Goal: Task Accomplishment & Management: Use online tool/utility

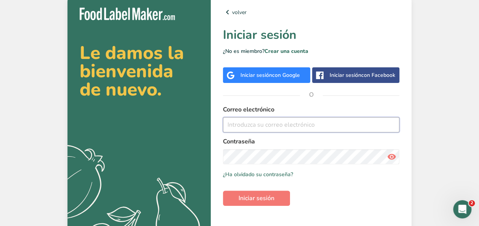
click at [244, 127] on input "email" at bounding box center [311, 124] width 177 height 15
paste input "[EMAIL_ADDRESS][DOMAIN_NAME]"
type input "[EMAIL_ADDRESS][DOMAIN_NAME]"
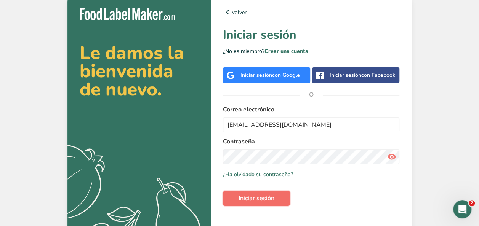
click at [266, 195] on span "Iniciar sesión" at bounding box center [257, 198] width 36 height 9
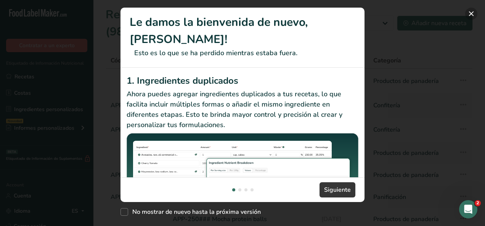
click at [469, 17] on button "New Features" at bounding box center [471, 14] width 12 height 12
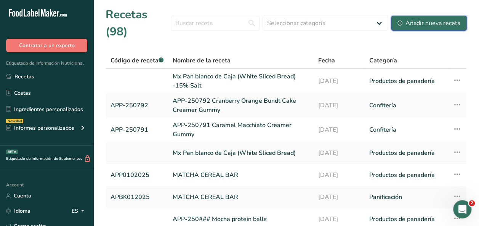
click at [430, 27] on div "Añadir nueva receta" at bounding box center [429, 23] width 63 height 9
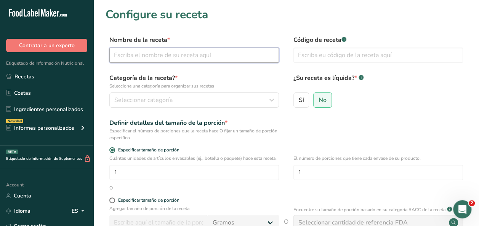
click at [138, 57] on input "text" at bounding box center [194, 55] width 170 height 15
type input "Tortilla de Harina"
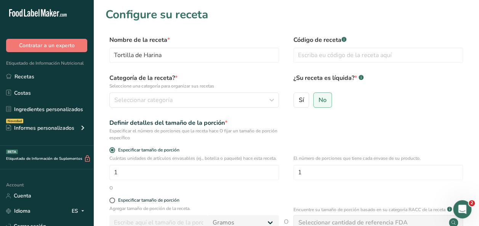
click at [280, 132] on div "Definir detalles del tamaño de la porción * Especificar el número de porciones …" at bounding box center [286, 130] width 361 height 23
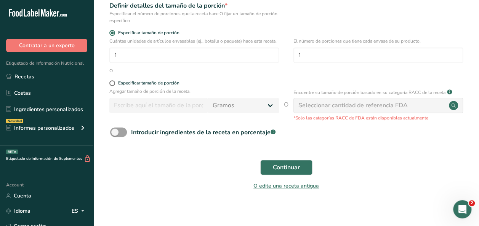
scroll to position [118, 0]
click at [300, 172] on span "Continuar" at bounding box center [286, 167] width 27 height 9
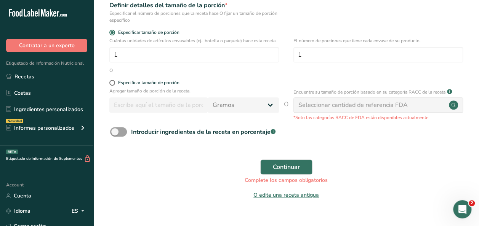
click at [389, 110] on div "Seleccionar cantidad de referencia FDA" at bounding box center [353, 105] width 109 height 9
click at [452, 107] on icon at bounding box center [453, 105] width 4 height 4
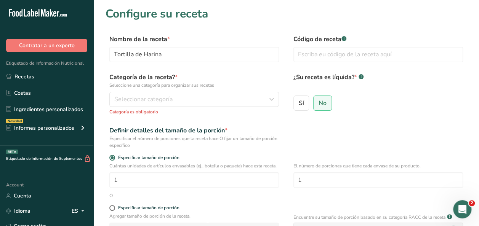
scroll to position [0, 0]
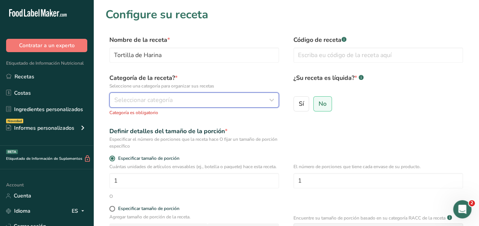
click at [199, 100] on div "Seleccionar categoría" at bounding box center [191, 100] width 155 height 9
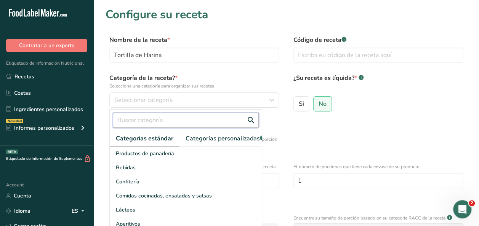
click at [165, 119] on input "text" at bounding box center [186, 120] width 146 height 15
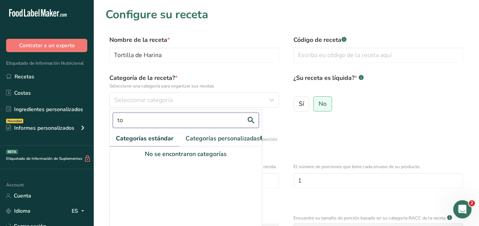
type input "t"
type input "c"
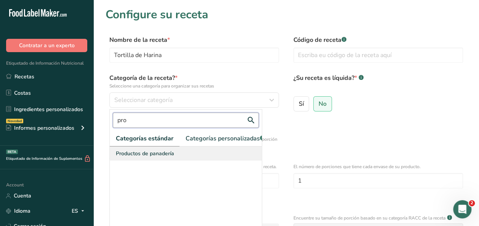
type input "pro"
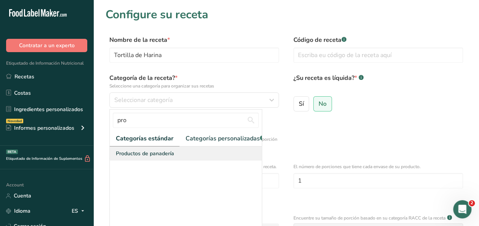
click at [162, 158] on span "Productos de panadería" at bounding box center [145, 154] width 58 height 8
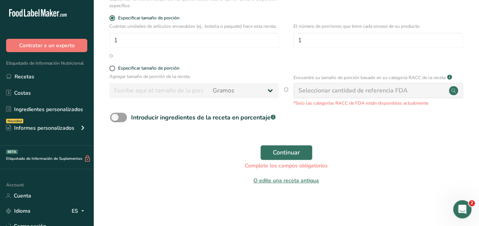
scroll to position [137, 0]
click at [273, 149] on button "Continuar" at bounding box center [286, 152] width 52 height 15
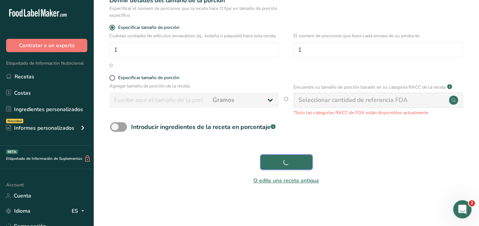
scroll to position [130, 0]
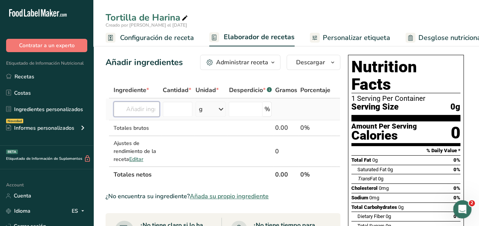
click at [138, 113] on input "text" at bounding box center [137, 109] width 46 height 15
type input "mx Ha"
click at [139, 119] on link "Mx Harina de Trigo" at bounding box center [150, 125] width 73 height 13
type input "Mx Harina de Trigo"
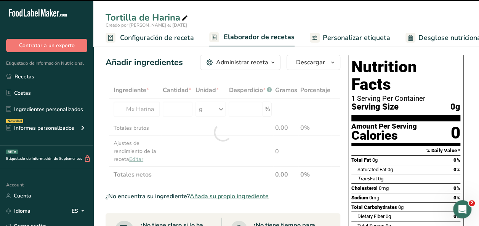
type input "0"
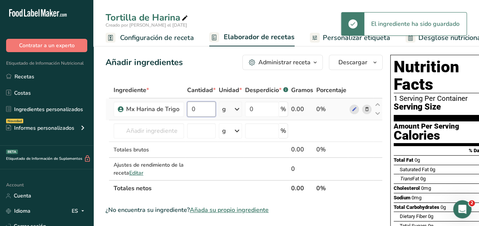
click at [194, 111] on input "0" at bounding box center [201, 109] width 29 height 15
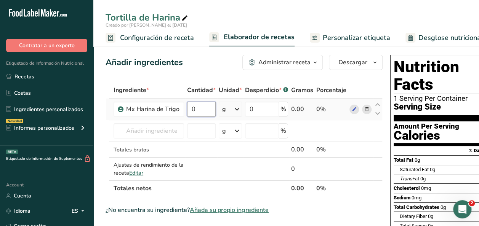
drag, startPoint x: 194, startPoint y: 111, endPoint x: 188, endPoint y: 110, distance: 6.1
click at [188, 110] on input "0" at bounding box center [201, 109] width 29 height 15
type input "100"
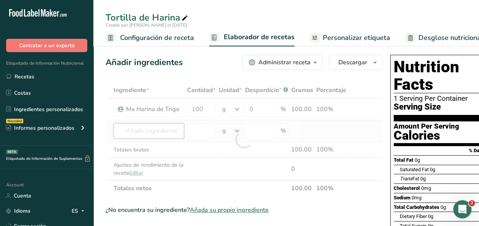
click at [165, 130] on div "Ingrediente * Cantidad * Unidad * Desperdicio * .a-a{fill:#347362;}.b-a{fill:#f…" at bounding box center [244, 139] width 277 height 114
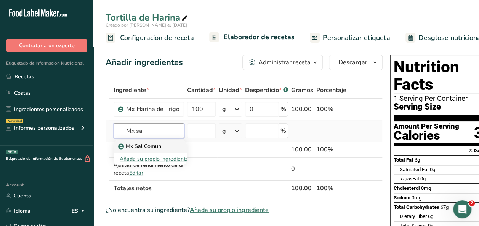
type input "Mx sa"
click at [156, 145] on p "Mx Sal Comun" at bounding box center [141, 147] width 42 height 8
type input "Mx Sal Comun"
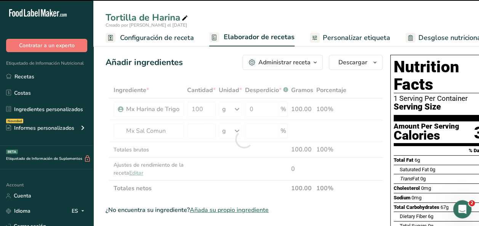
type input "0"
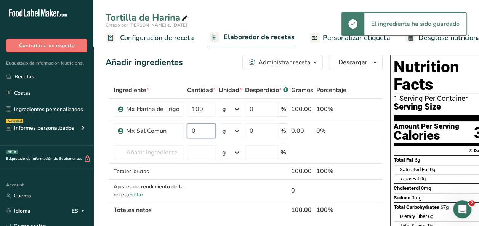
click at [190, 132] on input "0" at bounding box center [201, 131] width 29 height 15
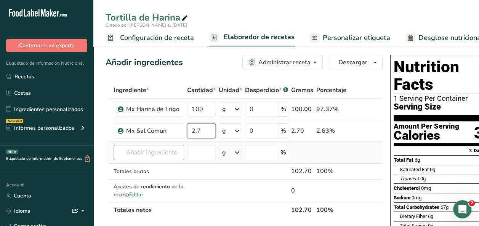
type input "2.7"
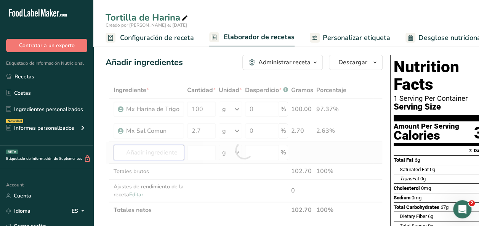
click at [132, 154] on div "Ingrediente * Cantidad * Unidad * Desperdicio * .a-a{fill:#347362;}.b-a{fill:#f…" at bounding box center [244, 150] width 277 height 136
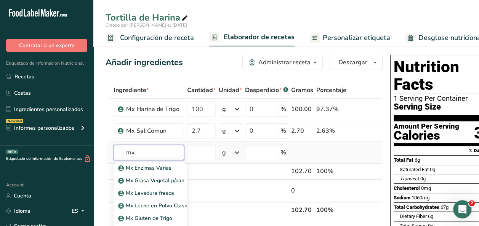
type input "m"
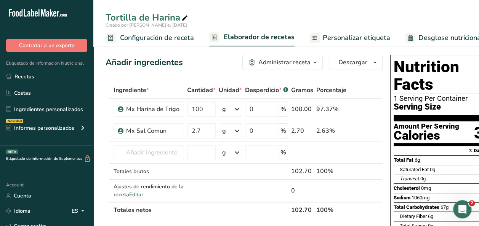
click at [156, 39] on span "Configuración de receta" at bounding box center [157, 38] width 74 height 10
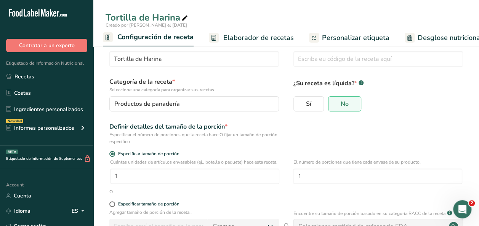
scroll to position [103, 0]
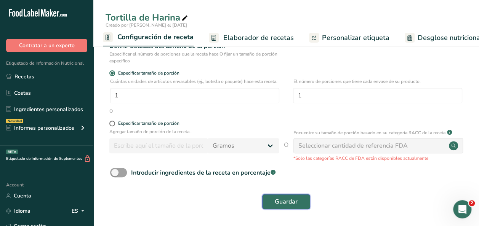
click at [293, 198] on span "Guardar" at bounding box center [286, 201] width 23 height 9
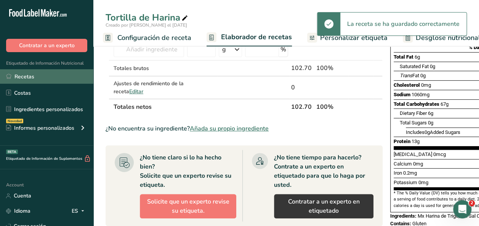
click at [28, 80] on link "Recetas" at bounding box center [46, 76] width 93 height 14
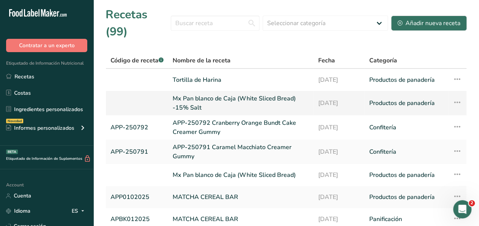
click at [194, 99] on link "Mx Pan blanco de Caja (White Sliced Bread) -15% Salt" at bounding box center [241, 103] width 136 height 18
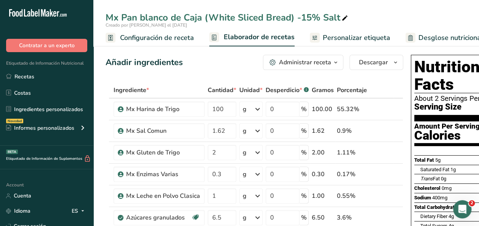
click at [134, 40] on span "Configuración de receta" at bounding box center [157, 38] width 74 height 10
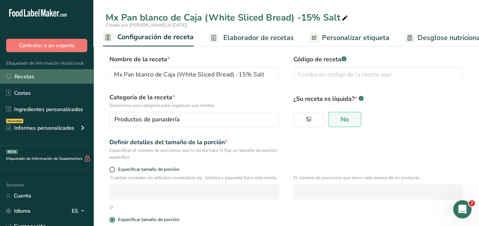
click at [39, 75] on link "Recetas" at bounding box center [46, 76] width 93 height 14
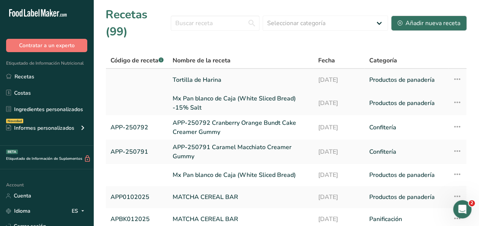
click at [175, 82] on link "Tortilla de Harina" at bounding box center [241, 80] width 136 height 16
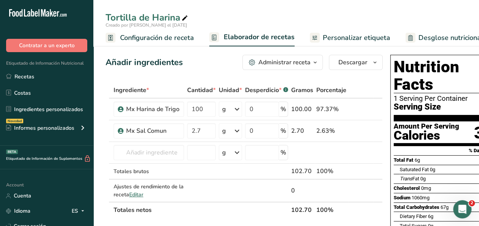
click at [159, 35] on span "Configuración de receta" at bounding box center [157, 38] width 74 height 10
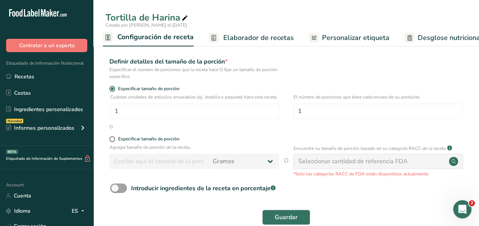
scroll to position [82, 0]
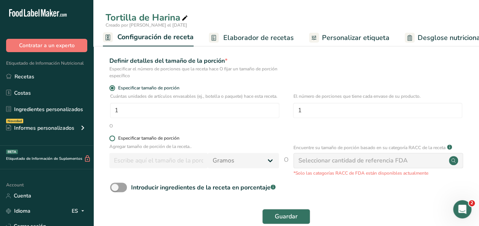
click at [112, 141] on span at bounding box center [112, 139] width 6 height 6
click at [112, 141] on input "Especificar tamaño de porción" at bounding box center [111, 138] width 5 height 5
radio input "true"
radio input "false"
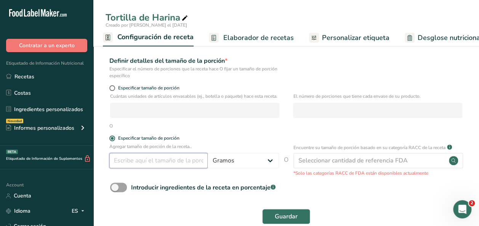
click at [140, 167] on input "number" at bounding box center [158, 160] width 98 height 15
type input "100"
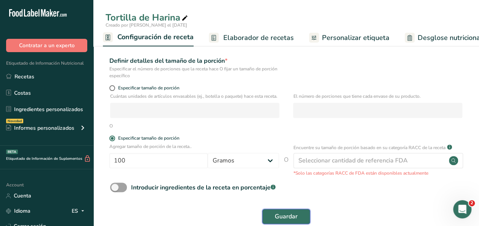
click at [285, 222] on span "Guardar" at bounding box center [286, 216] width 23 height 9
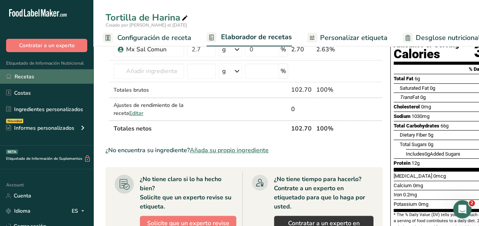
click at [26, 76] on link "Recetas" at bounding box center [46, 76] width 93 height 14
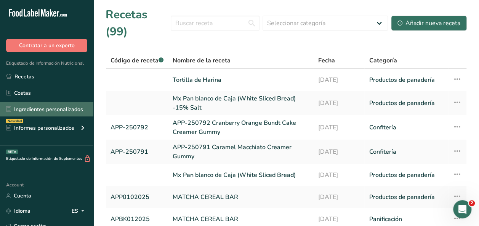
click at [61, 104] on link "Ingredientes personalizados" at bounding box center [46, 109] width 93 height 14
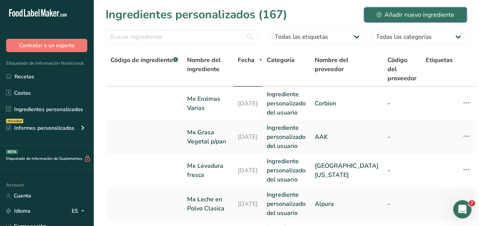
click at [397, 18] on div "Añadir nuevo ingrediente" at bounding box center [416, 14] width 78 height 9
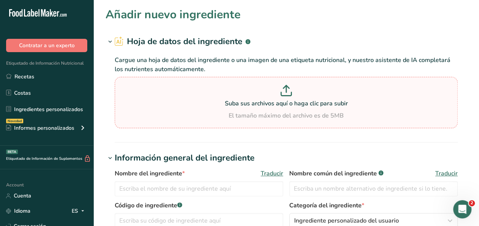
click at [285, 101] on p "Suba sus archivos aquí o haga clic para subir" at bounding box center [286, 103] width 339 height 9
click at [285, 101] on input "Suba sus archivos aquí o haga clic para subir El tamaño máximo del archivo es d…" at bounding box center [286, 102] width 343 height 51
type input "C:\fakepath\[PERSON_NAME].png"
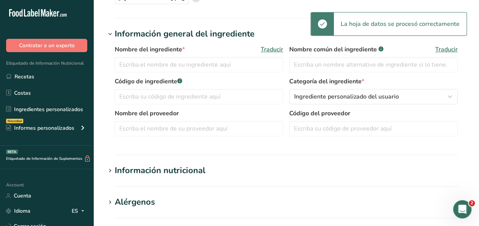
scroll to position [88, 0]
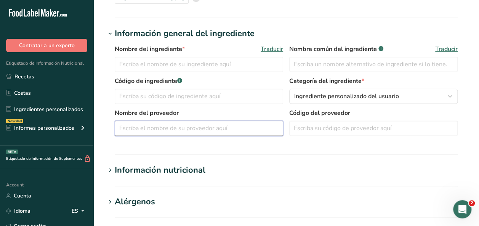
click at [143, 133] on input "text" at bounding box center [199, 128] width 169 height 15
type input "Rexal"
click at [145, 64] on input "text" at bounding box center [199, 64] width 169 height 15
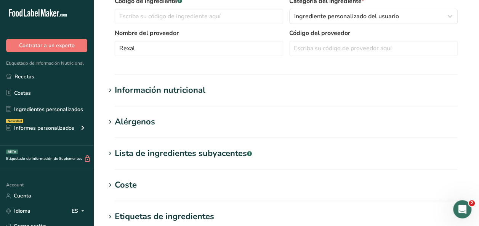
scroll to position [207, 0]
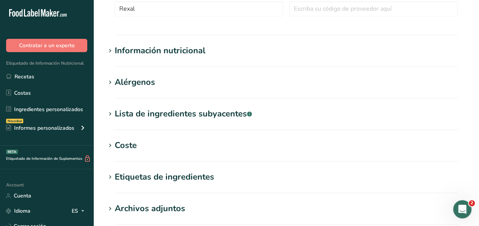
type input "MX Polvo de Hornear"
click at [166, 51] on div "Información nutricional" at bounding box center [160, 51] width 91 height 13
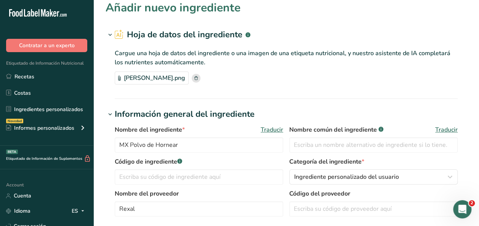
scroll to position [0, 0]
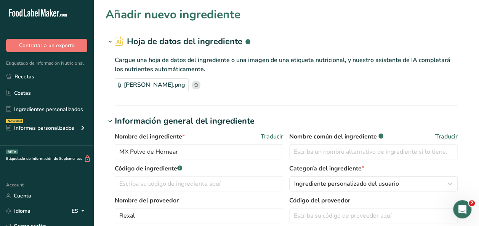
click at [112, 40] on icon at bounding box center [110, 42] width 7 height 11
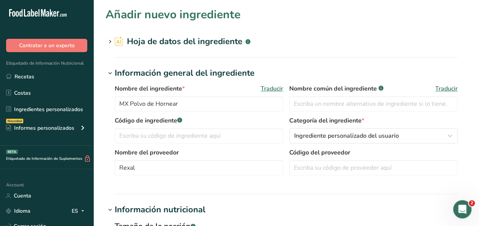
click at [109, 77] on icon at bounding box center [110, 73] width 7 height 11
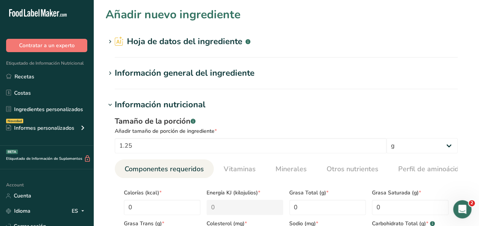
click at [113, 40] on icon at bounding box center [110, 42] width 7 height 11
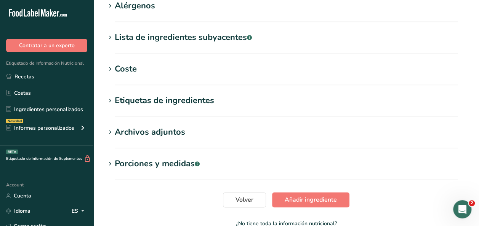
scroll to position [403, 0]
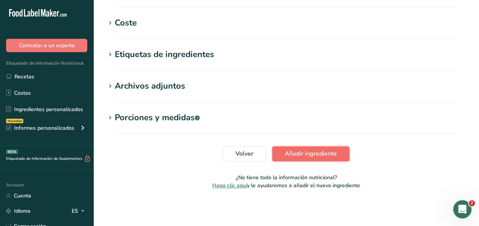
click at [302, 149] on button "Añadir ingrediente" at bounding box center [310, 153] width 77 height 15
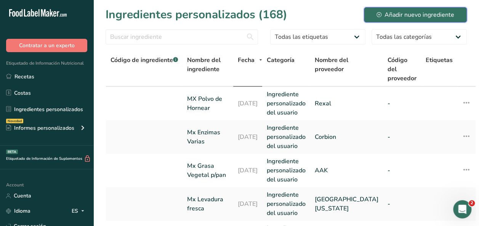
click at [381, 14] on icon at bounding box center [379, 14] width 5 height 5
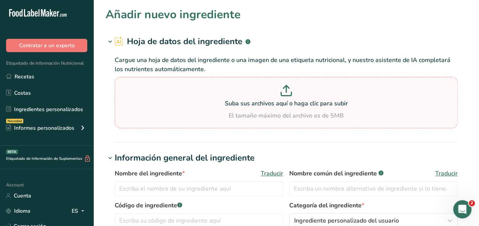
click at [282, 103] on p "Suba sus archivos aquí o haga clic para subir" at bounding box center [286, 103] width 339 height 9
click at [282, 103] on input "Suba sus archivos aquí o haga clic para subir El tamaño máximo del archivo es d…" at bounding box center [286, 102] width 343 height 51
type input "C:\fakepath\Lecitina.png"
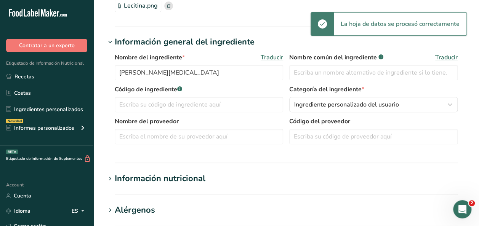
scroll to position [80, 0]
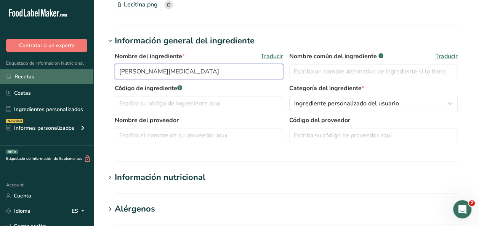
drag, startPoint x: 159, startPoint y: 69, endPoint x: 87, endPoint y: 69, distance: 72.4
click at [87, 69] on div ".a-20{fill:#fff;} Contratar a un experto Etiquetado de Información Nutricional …" at bounding box center [239, 198] width 479 height 557
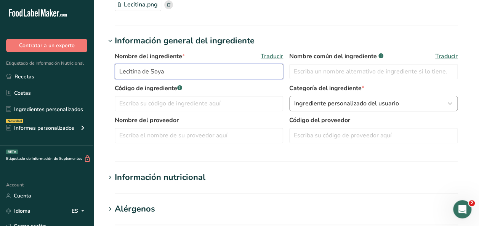
type input "Lecitina de Soya"
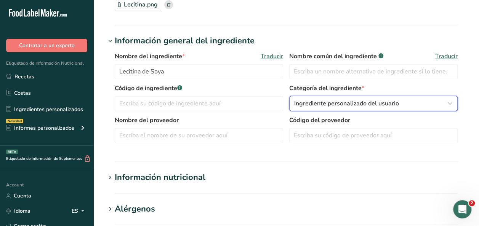
click at [319, 97] on button "Ingrediente personalizado del usuario" at bounding box center [373, 103] width 169 height 15
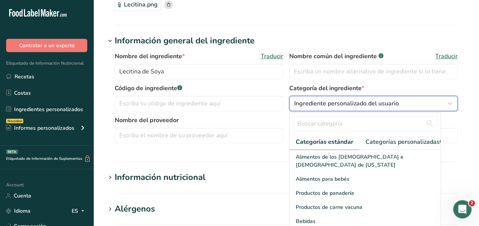
click at [319, 97] on button "Ingrediente personalizado del usuario" at bounding box center [373, 103] width 169 height 15
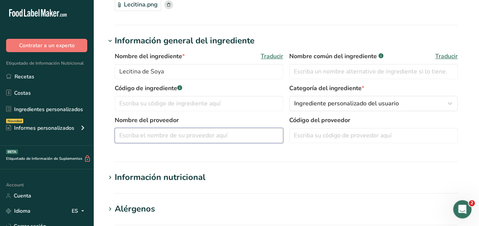
click at [186, 136] on input "text" at bounding box center [199, 135] width 169 height 15
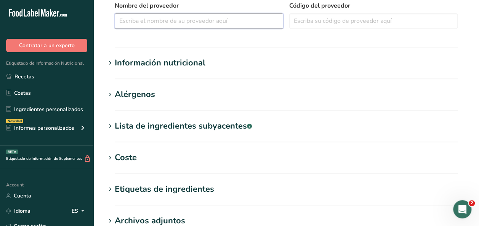
scroll to position [196, 0]
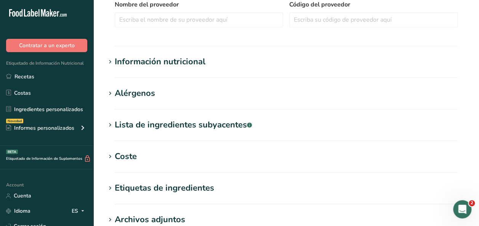
click at [123, 74] on section "Información nutricional Tamaño de la porción .a-a{fill:#347362;}.b-a{fill:#fff;…" at bounding box center [286, 67] width 361 height 22
click at [123, 64] on div "Información nutricional" at bounding box center [160, 62] width 91 height 13
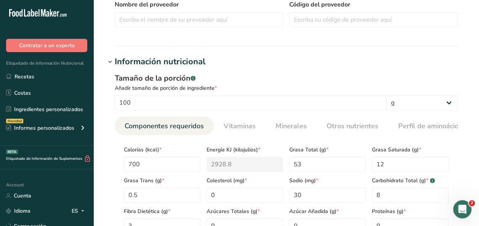
click at [123, 64] on div "Información nutricional" at bounding box center [160, 62] width 91 height 13
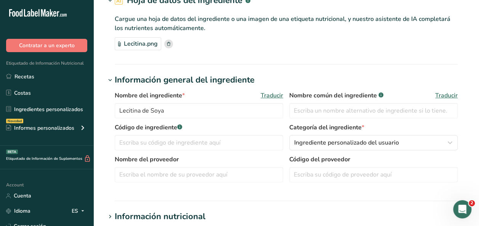
scroll to position [330, 0]
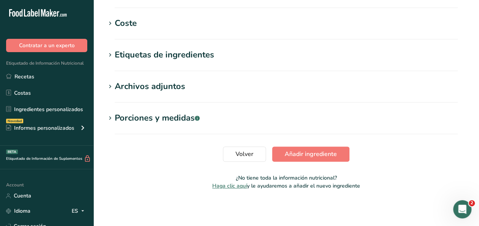
drag, startPoint x: 485, startPoint y: 111, endPoint x: 6, endPoint y: 3, distance: 490.4
click at [299, 156] on span "Añadir ingrediente" at bounding box center [311, 154] width 52 height 9
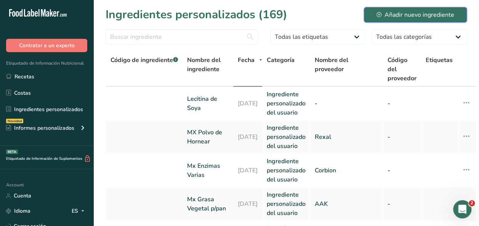
click at [380, 18] on div "Añadir nuevo ingrediente" at bounding box center [416, 14] width 78 height 9
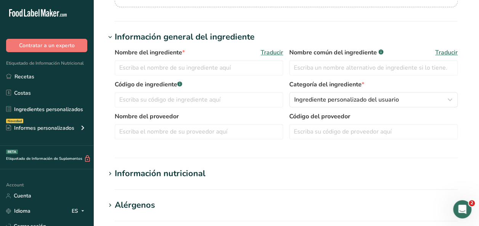
scroll to position [127, 0]
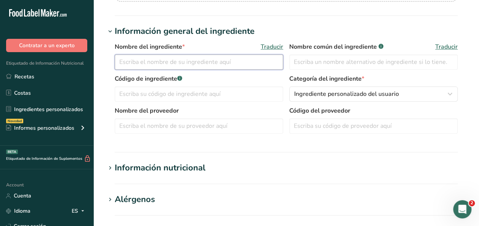
click at [125, 56] on input "text" at bounding box center [199, 62] width 169 height 15
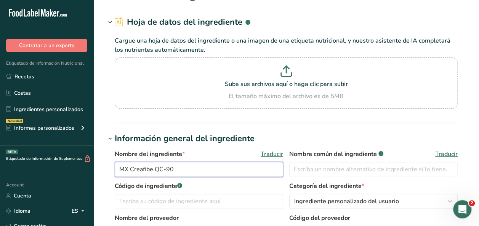
scroll to position [16, 0]
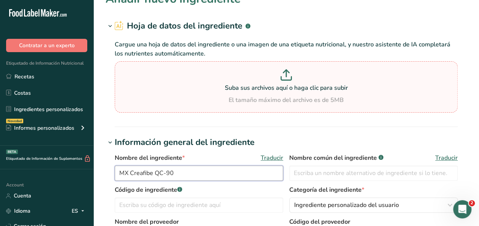
type input "MX Creafibe QC-90"
click at [284, 82] on p at bounding box center [286, 76] width 339 height 14
click at [284, 82] on input "Suba sus archivos aquí o haga clic para subir El tamaño máximo del archivo es d…" at bounding box center [286, 86] width 343 height 51
type input "C:\fakepath\Creafibre.png"
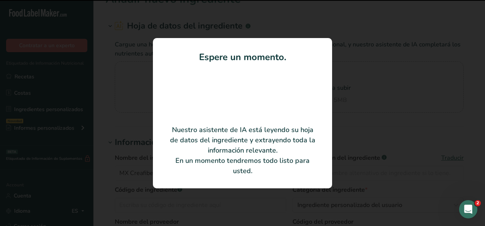
type input "Bamboo Fiber"
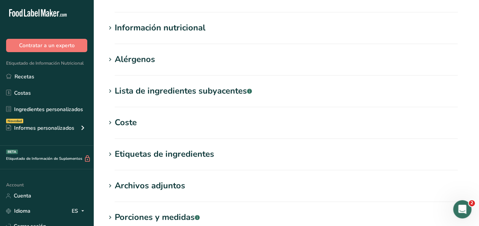
scroll to position [234, 0]
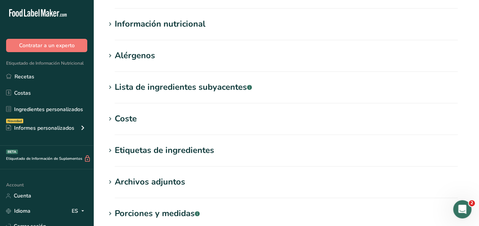
click at [160, 24] on div "Información nutricional" at bounding box center [160, 24] width 91 height 13
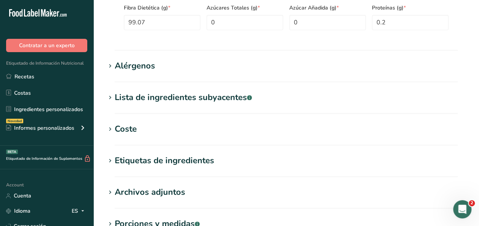
scroll to position [508, 0]
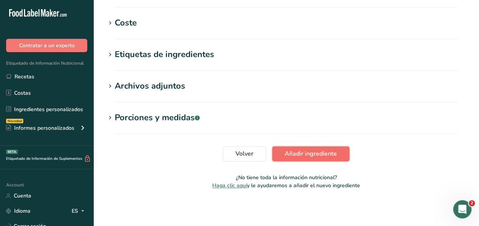
click at [302, 151] on span "Añadir ingrediente" at bounding box center [311, 153] width 52 height 9
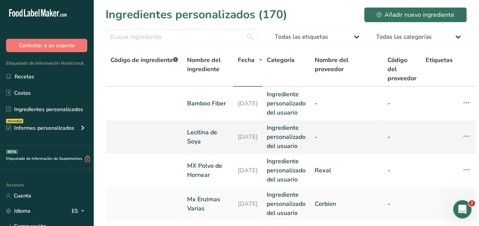
click at [198, 141] on link "Lecitina de Soya" at bounding box center [208, 137] width 42 height 18
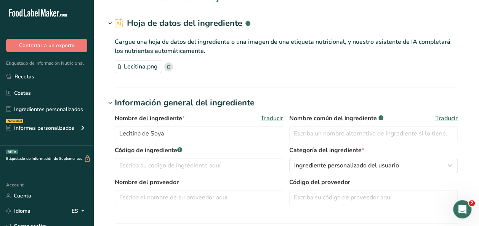
scroll to position [22, 0]
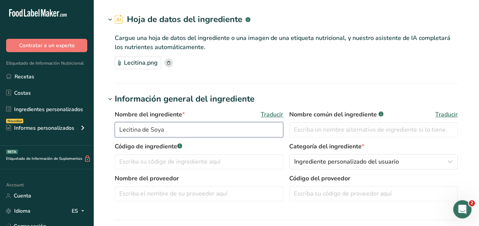
click at [120, 130] on input "Lecitina de Soya" at bounding box center [199, 129] width 169 height 15
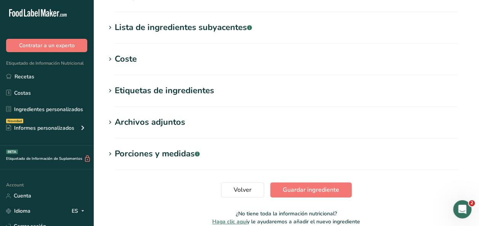
scroll to position [299, 0]
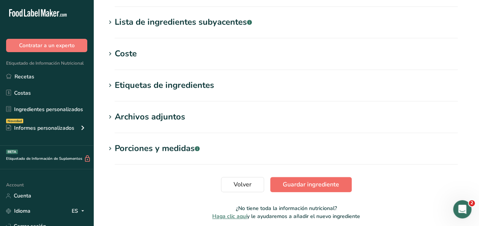
type input "MX Lecitina de Soya"
click at [294, 187] on span "Guardar ingrediente" at bounding box center [311, 184] width 56 height 9
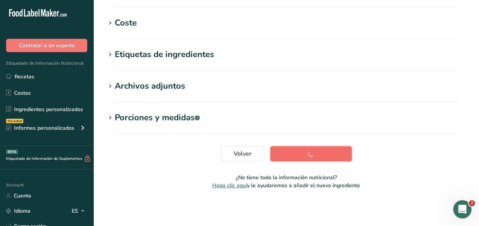
scroll to position [146, 0]
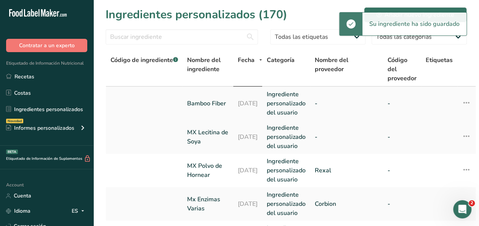
click at [198, 106] on link "Bamboo Fiber" at bounding box center [208, 103] width 42 height 9
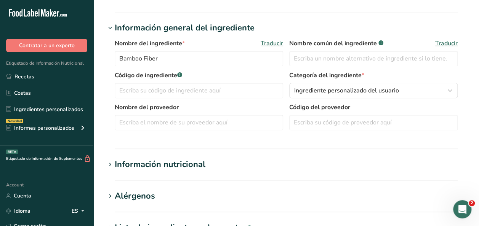
scroll to position [112, 0]
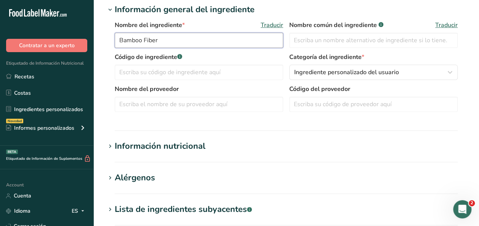
click at [118, 40] on input "Bamboo Fiber" at bounding box center [199, 40] width 169 height 15
drag, startPoint x: 172, startPoint y: 43, endPoint x: 130, endPoint y: 43, distance: 41.6
click at [130, 43] on input "MXBamboo Fiber" at bounding box center [199, 40] width 169 height 15
type input "MX"
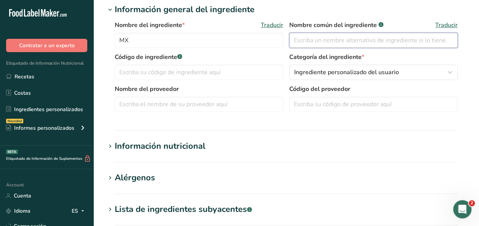
click at [311, 44] on input "text" at bounding box center [373, 40] width 169 height 15
paste input "Bamboo Fiber"
type input "Bamboo Fiber"
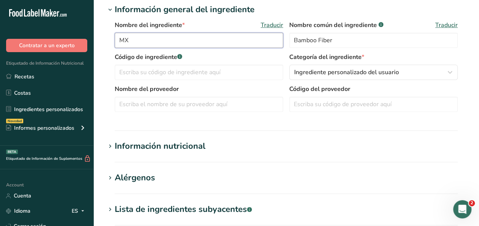
click at [182, 36] on input "MX" at bounding box center [199, 40] width 169 height 15
type input "MX Creafibe QC-90"
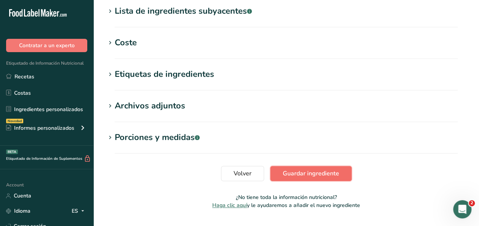
click at [300, 178] on span "Guardar ingrediente" at bounding box center [311, 173] width 56 height 9
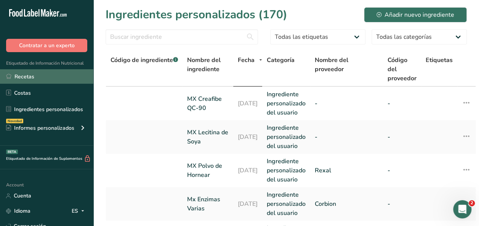
click at [31, 79] on link "Recetas" at bounding box center [46, 76] width 93 height 14
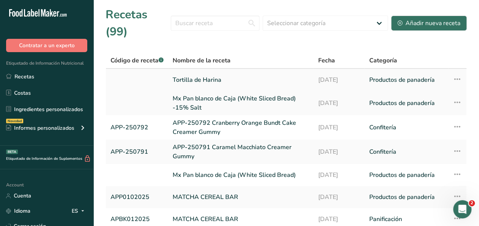
click at [198, 79] on link "Tortilla de Harina" at bounding box center [241, 80] width 136 height 16
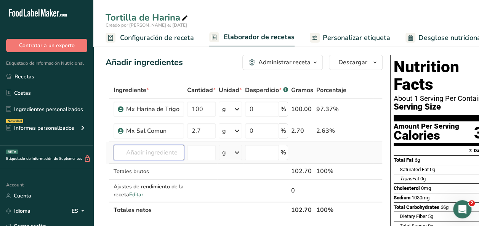
click at [144, 149] on input "text" at bounding box center [149, 152] width 71 height 15
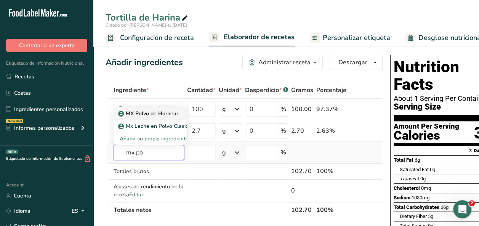
type input "mx po"
click at [146, 111] on p "MX Polvo de Hornear" at bounding box center [149, 114] width 59 height 8
type input "MX Polvo de Hornear"
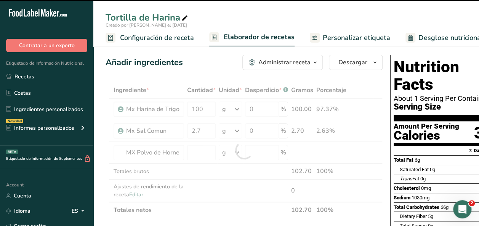
type input "0"
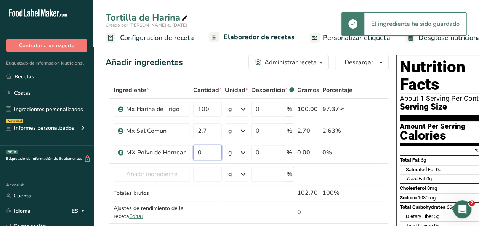
click at [196, 152] on input "0" at bounding box center [207, 152] width 29 height 15
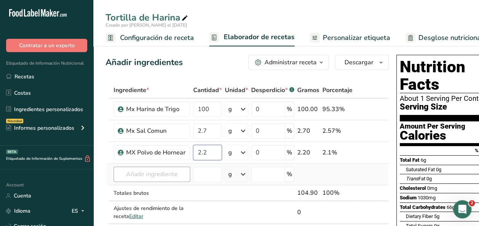
type input "2.2"
click at [152, 169] on div "Ingrediente * Cantidad * Unidad * Desperdicio * .a-a{fill:#347362;}.b-a{fill:#f…" at bounding box center [247, 161] width 283 height 158
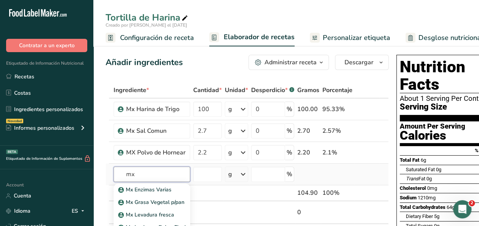
type input "m"
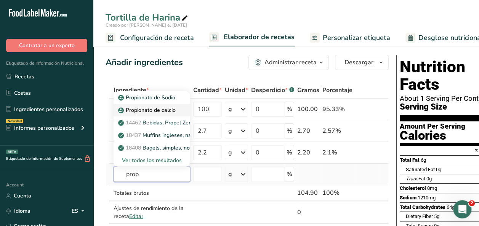
type input "prop"
click at [166, 110] on p "Propionato de calcio" at bounding box center [148, 110] width 56 height 8
type input "Calcium Propionate"
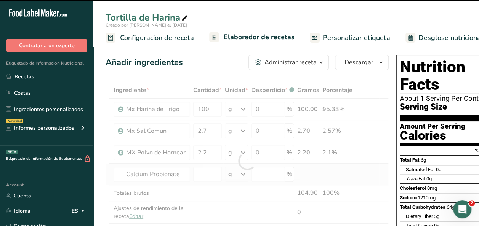
type input "0"
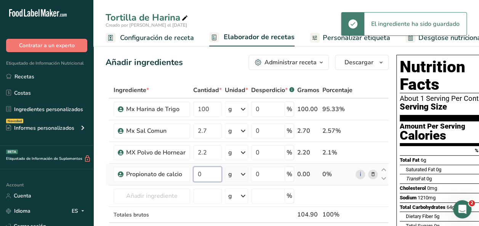
drag, startPoint x: 208, startPoint y: 176, endPoint x: 193, endPoint y: 175, distance: 15.7
click at [193, 175] on input "0" at bounding box center [207, 174] width 29 height 15
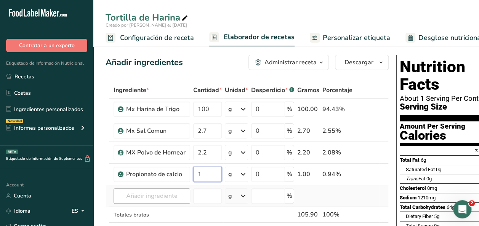
type input "1"
click at [172, 197] on div "Ingrediente * Cantidad * Unidad * Desperdicio * .a-a{fill:#347362;}.b-a{fill:#f…" at bounding box center [247, 172] width 283 height 180
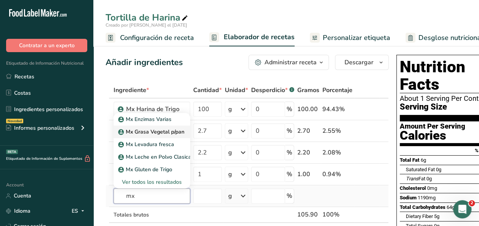
type input "mx"
click at [155, 131] on p "Mx Grasa Vegetal p/pan" at bounding box center [152, 132] width 65 height 8
type input "Mx Grasa Vegetal p/pan"
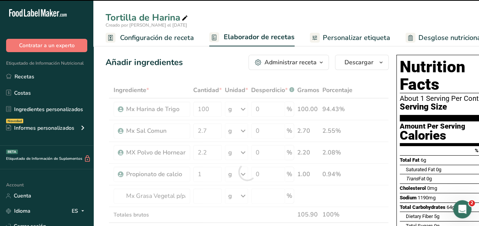
type input "0"
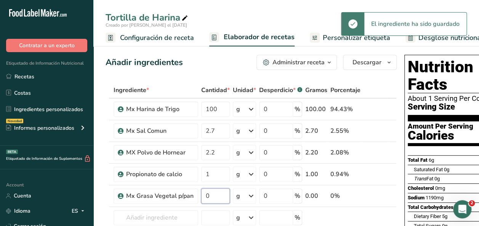
click at [204, 196] on input "0" at bounding box center [215, 196] width 29 height 15
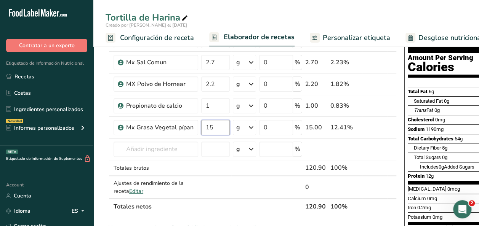
scroll to position [70, 0]
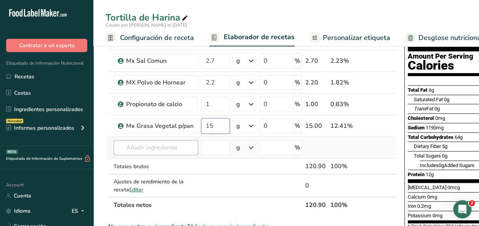
type input "15"
click at [159, 143] on div "Ingrediente * Cantidad * Unidad * Desperdicio * .a-a{fill:#347362;}.b-a{fill:#f…" at bounding box center [251, 112] width 291 height 201
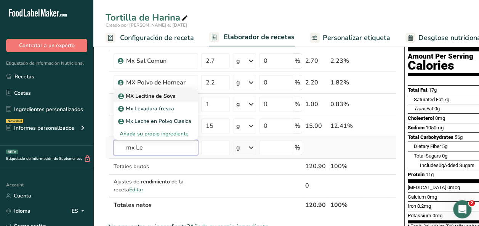
type input "mx Le"
click at [159, 98] on p "MX Lecitina de Soya" at bounding box center [148, 96] width 56 height 8
type input "MX Lecitina de Soya"
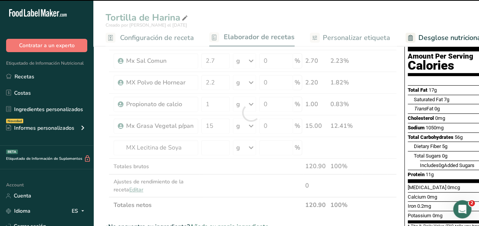
type input "0"
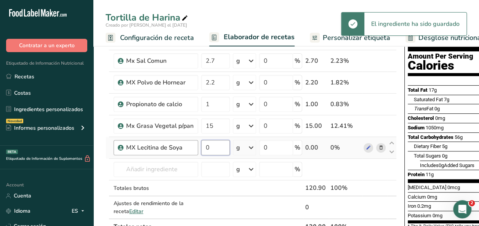
drag, startPoint x: 210, startPoint y: 144, endPoint x: 195, endPoint y: 149, distance: 15.9
click at [195, 149] on tr "MX Lecitina de Soya 0 g Unidades de peso g kg mg Ver más Unidades de volumen [G…" at bounding box center [251, 148] width 291 height 22
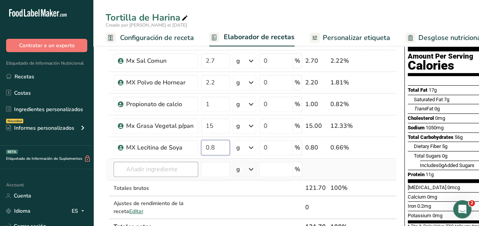
type input "0.8"
click at [166, 165] on div "Ingrediente * Cantidad * Unidad * Desperdicio * .a-a{fill:#347362;}.b-a{fill:#f…" at bounding box center [251, 123] width 291 height 223
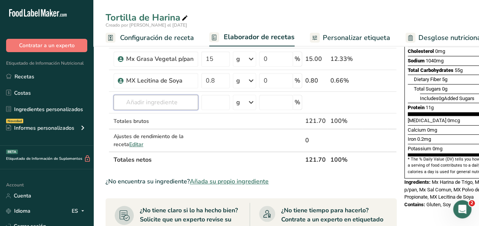
scroll to position [140, 0]
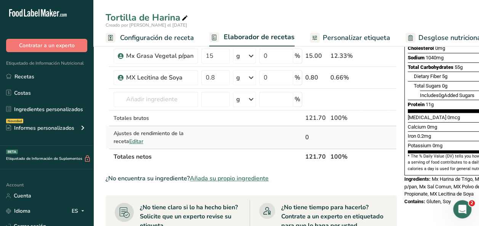
click at [142, 140] on span "Editar" at bounding box center [136, 141] width 14 height 7
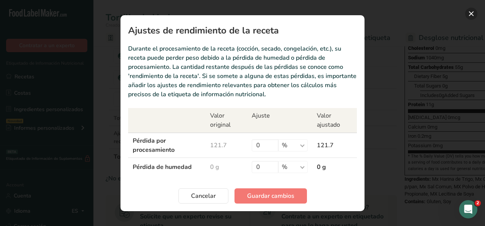
click at [471, 13] on button "Recipe yield modal" at bounding box center [471, 14] width 12 height 12
